Goal: Task Accomplishment & Management: Use online tool/utility

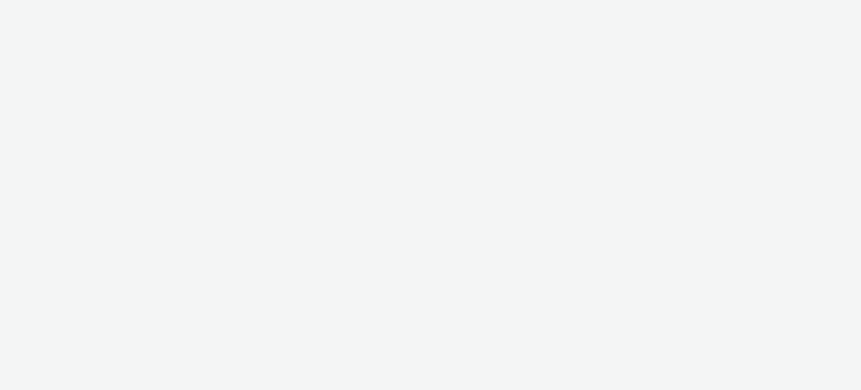
select select "c87e815b-22a1-47c7-876e-bd3135ce1a1d"
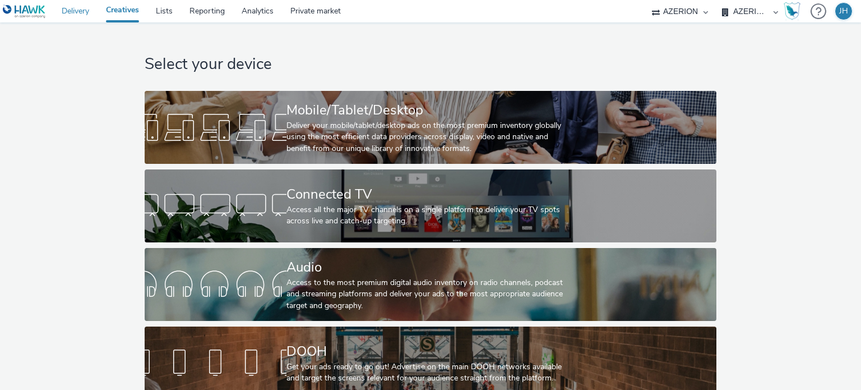
click at [70, 13] on link "Delivery" at bounding box center [75, 11] width 44 height 22
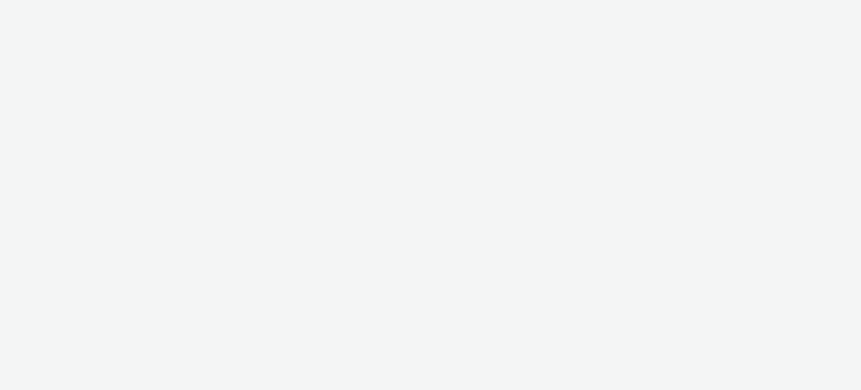
select select "c87e815b-22a1-47c7-876e-bd3135ce1a1d"
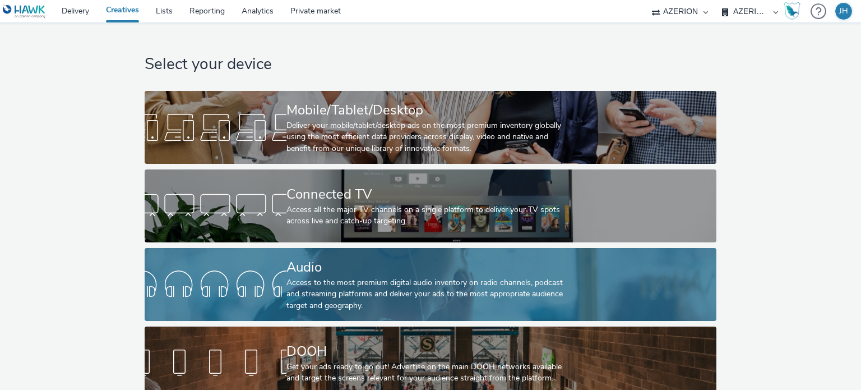
click at [398, 273] on div "Audio" at bounding box center [429, 267] width 284 height 20
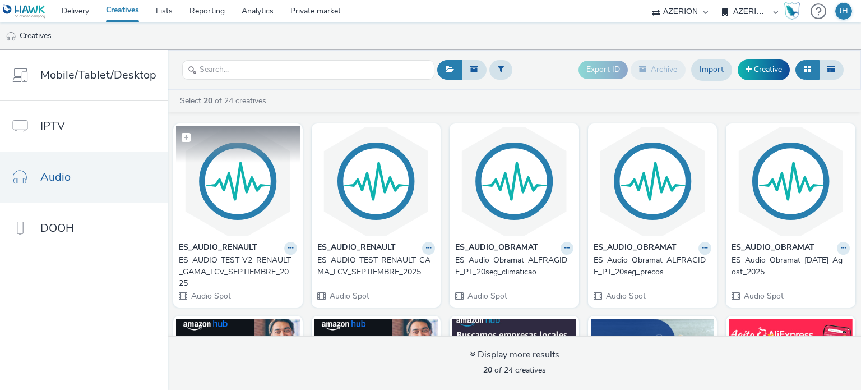
click at [229, 195] on img at bounding box center [238, 180] width 124 height 109
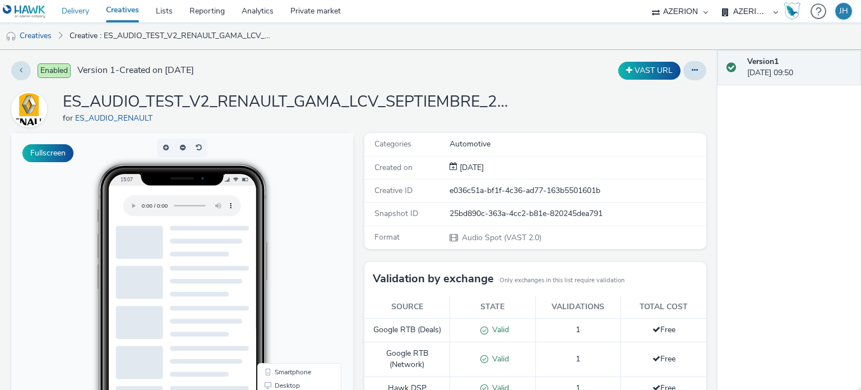
click at [83, 8] on link "Delivery" at bounding box center [75, 11] width 44 height 22
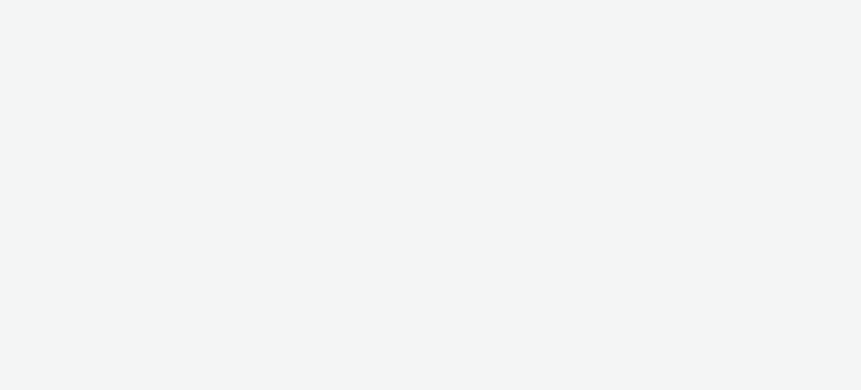
select select "c87e815b-22a1-47c7-876e-bd3135ce1a1d"
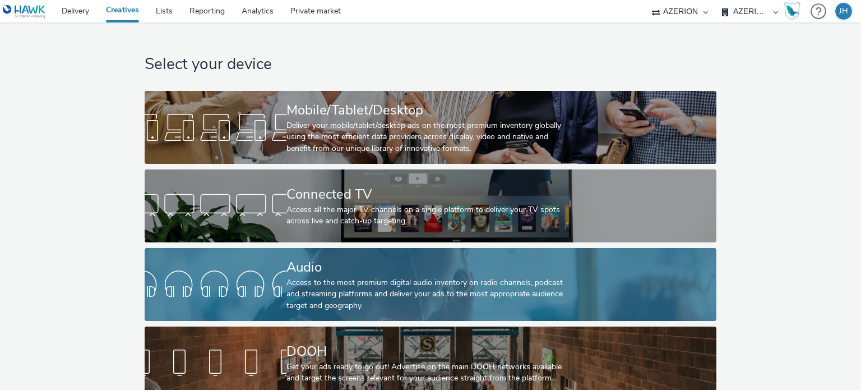
click at [354, 283] on div "Access to the most premium digital audio inventory on radio channels, podcast a…" at bounding box center [429, 294] width 284 height 34
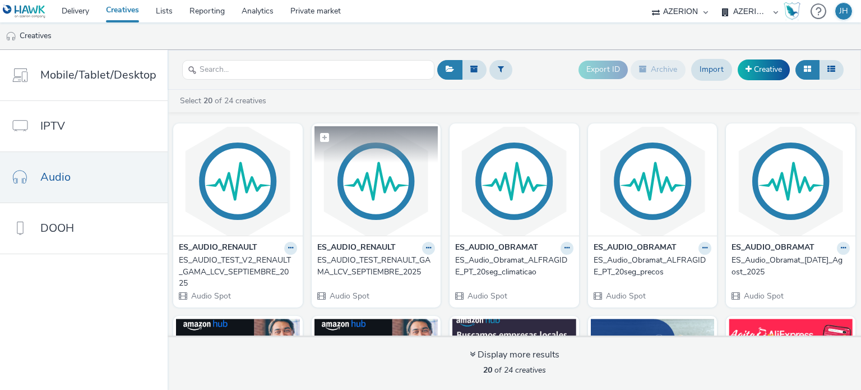
click at [369, 195] on img at bounding box center [377, 180] width 124 height 109
